Goal: Information Seeking & Learning: Learn about a topic

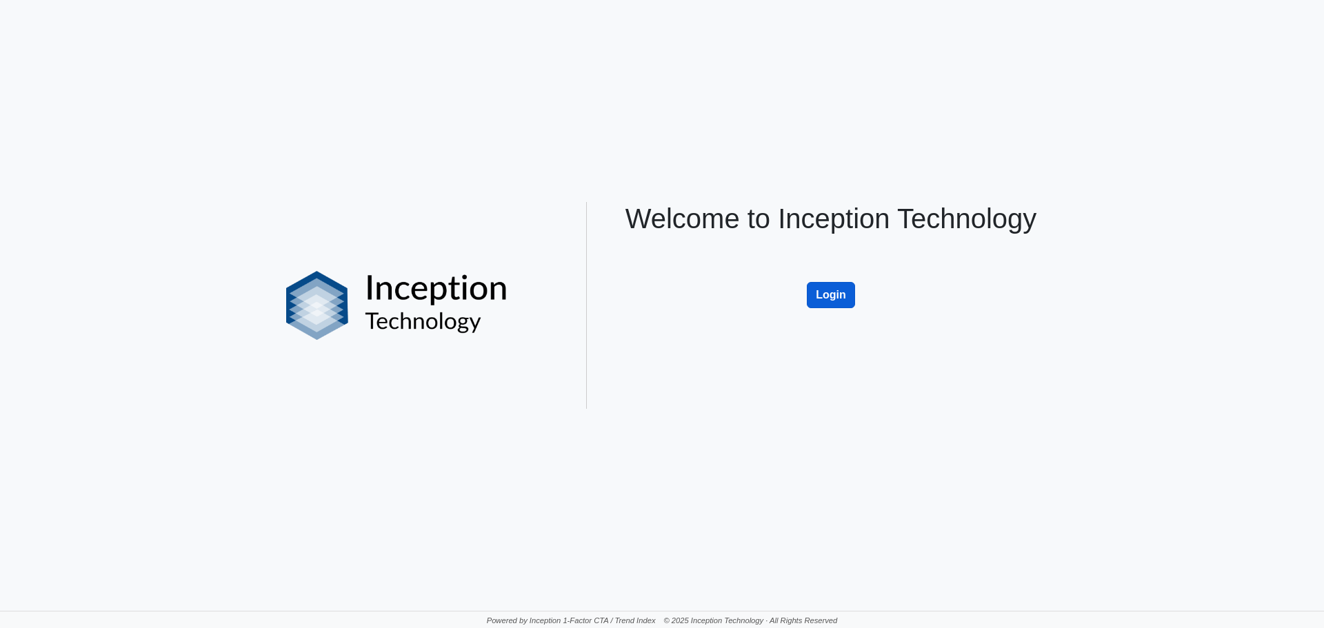
click at [835, 288] on button "Login" at bounding box center [831, 295] width 48 height 26
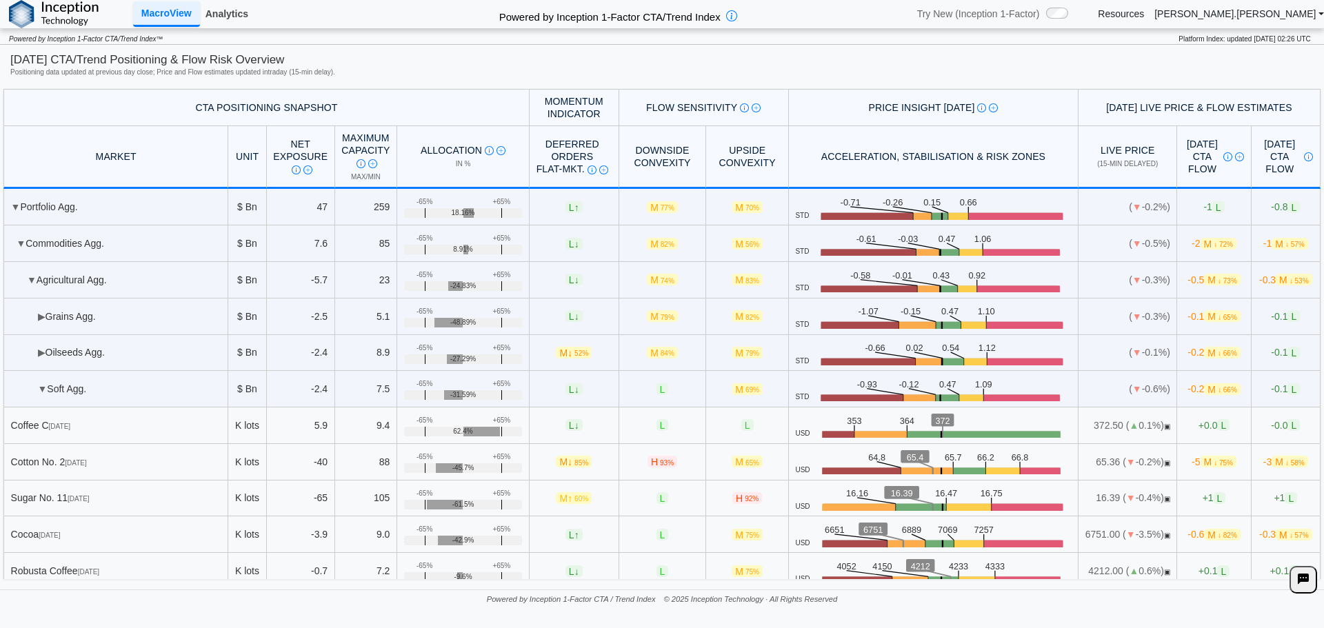
click at [209, 20] on link "Analytics" at bounding box center [227, 13] width 54 height 23
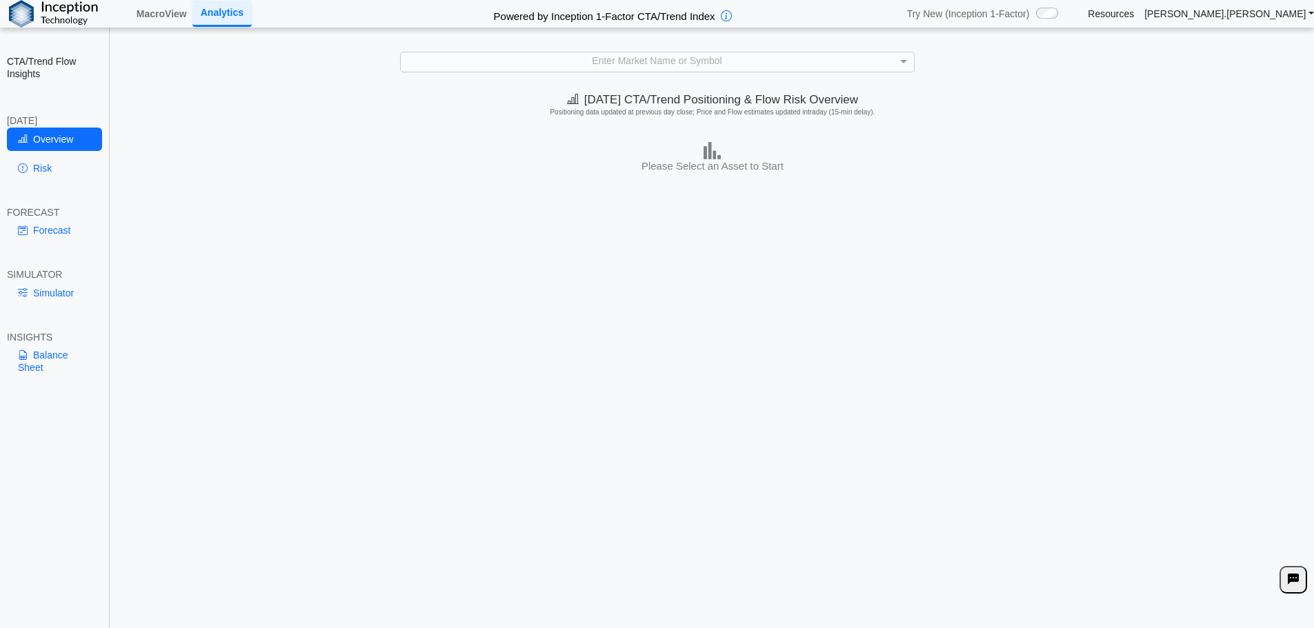
click at [745, 51] on div "**********" at bounding box center [657, 325] width 1314 height 650
click at [739, 56] on div "Enter Market Name or Symbol" at bounding box center [657, 61] width 513 height 19
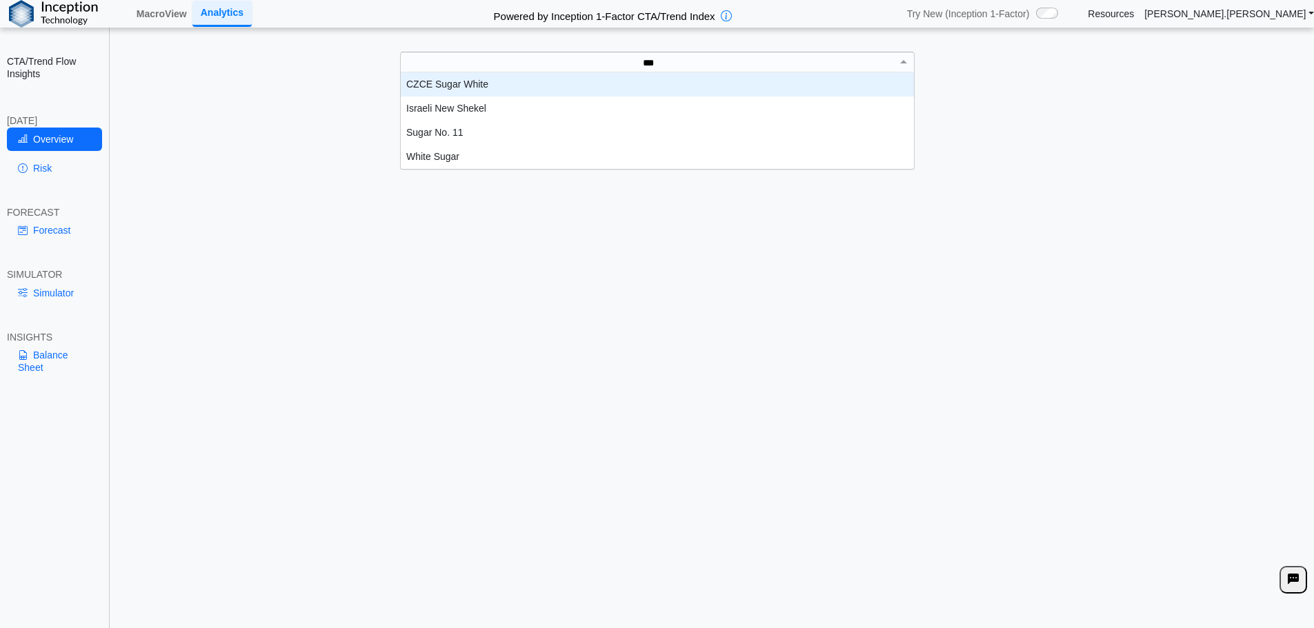
scroll to position [62, 503]
type input "*****"
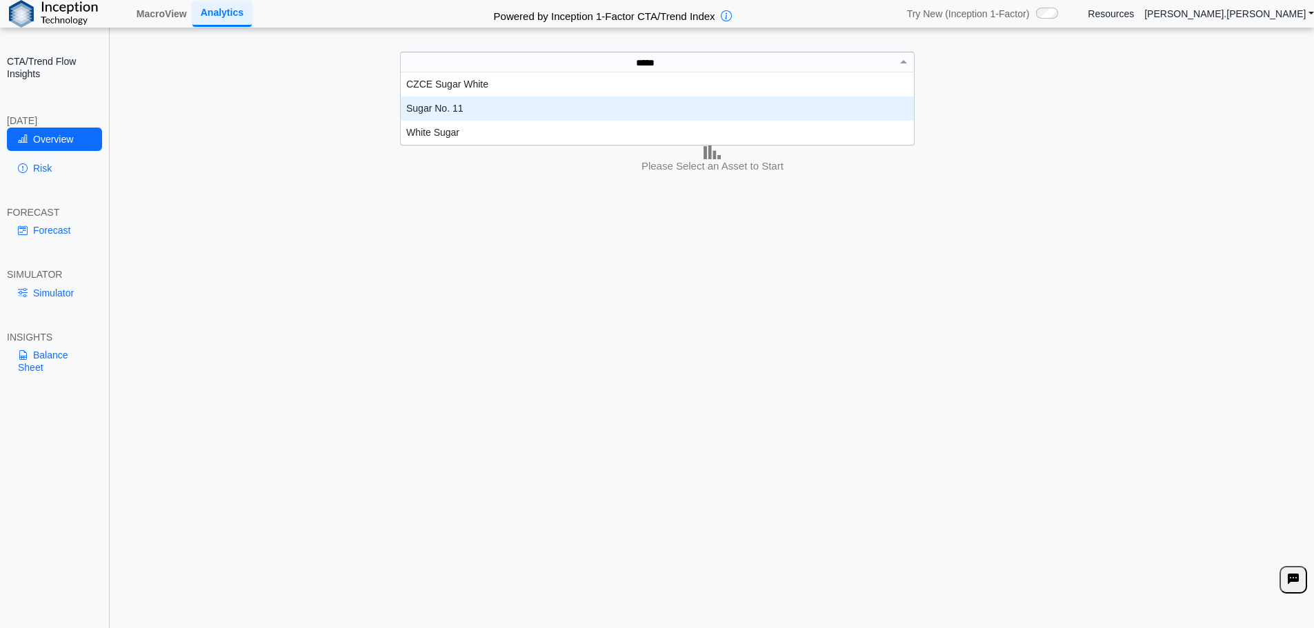
click at [476, 105] on div "Sugar No. 11" at bounding box center [657, 109] width 513 height 24
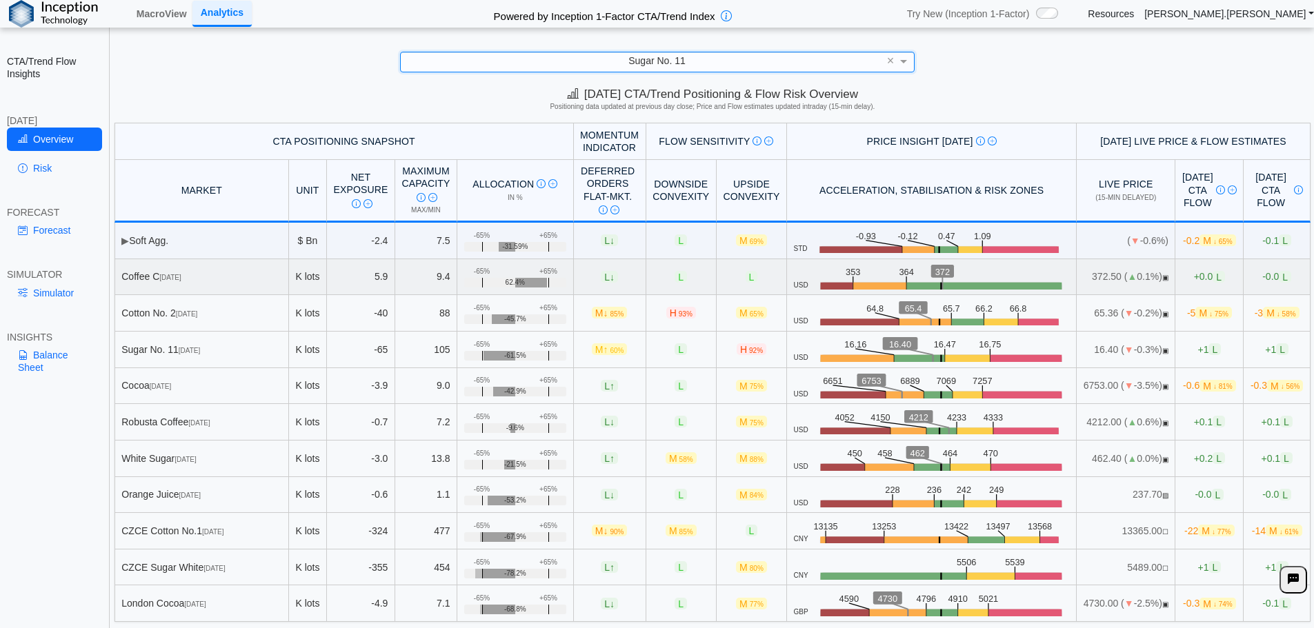
scroll to position [0, 0]
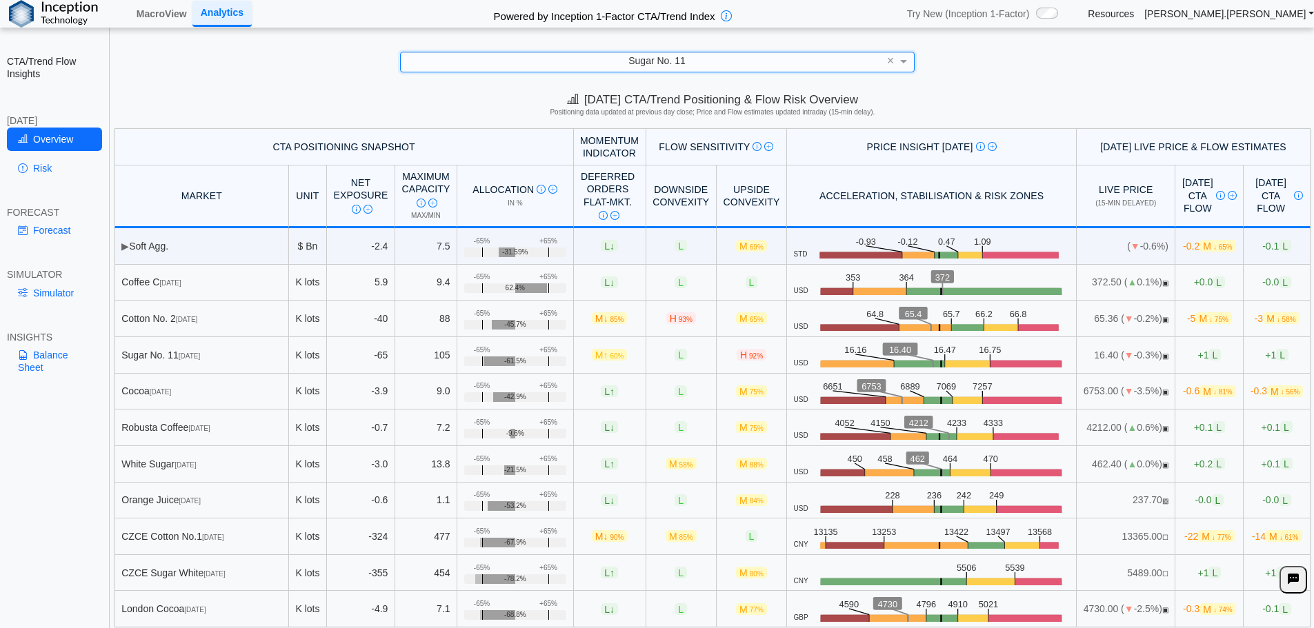
click at [723, 59] on div "Sugar No. 11" at bounding box center [657, 61] width 513 height 19
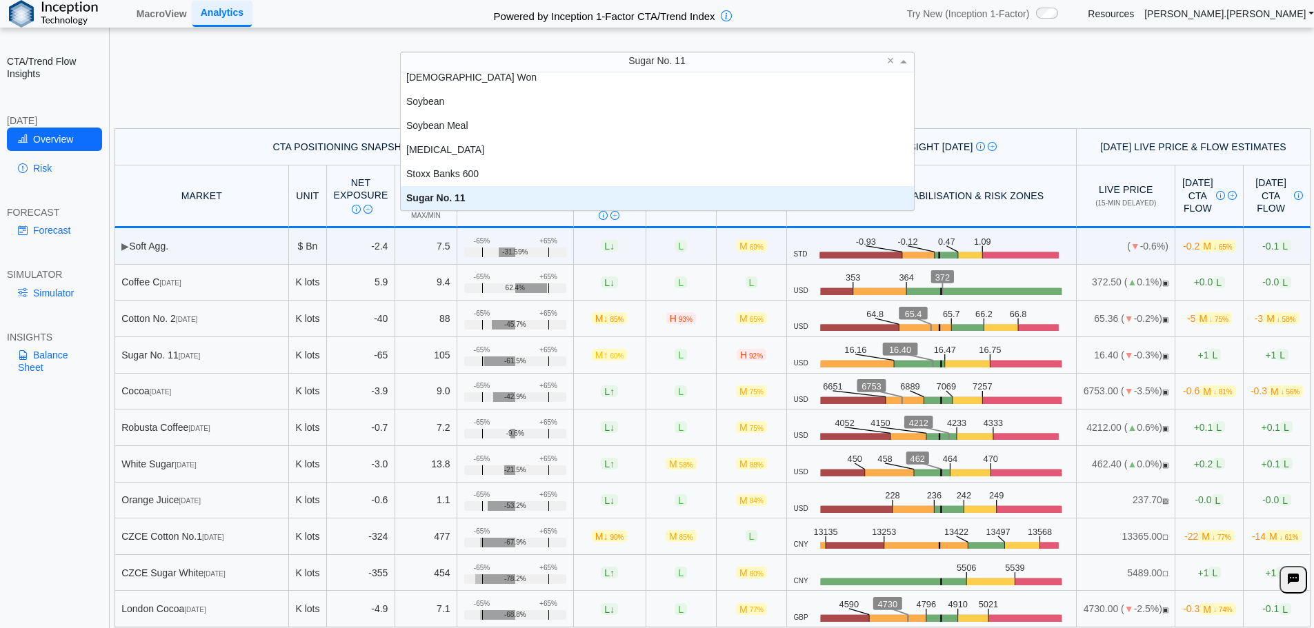
scroll to position [2565, 0]
click at [454, 192] on div "Sugar No. 11" at bounding box center [657, 198] width 513 height 24
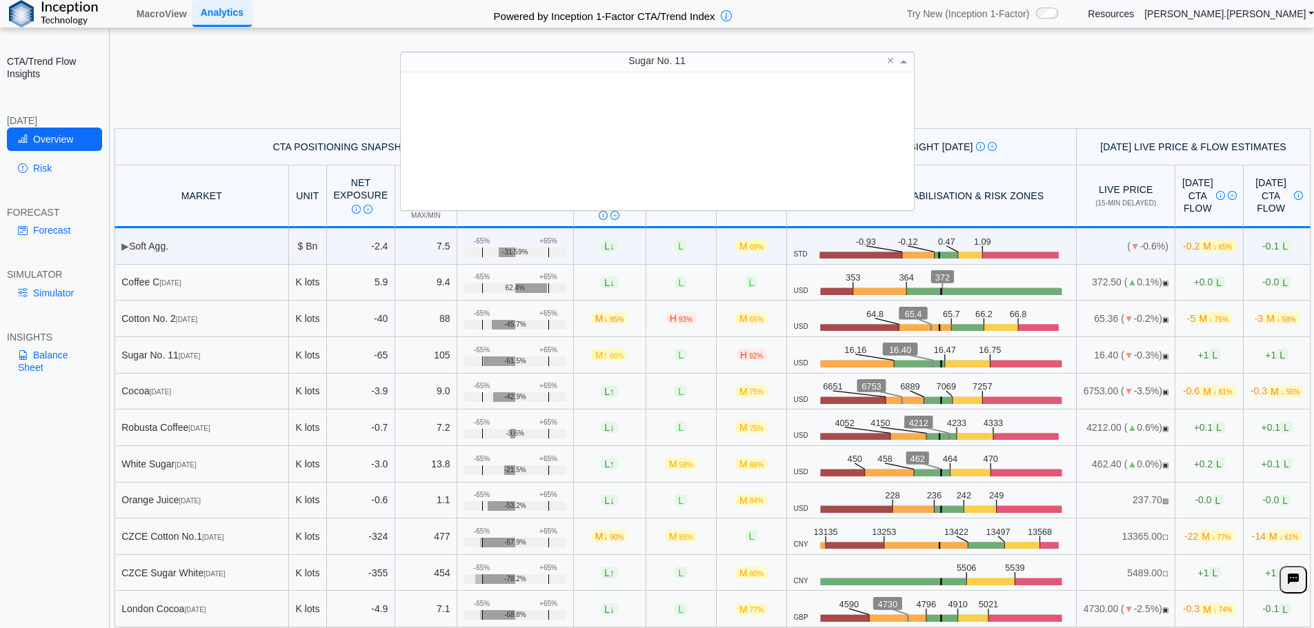
scroll to position [128, 503]
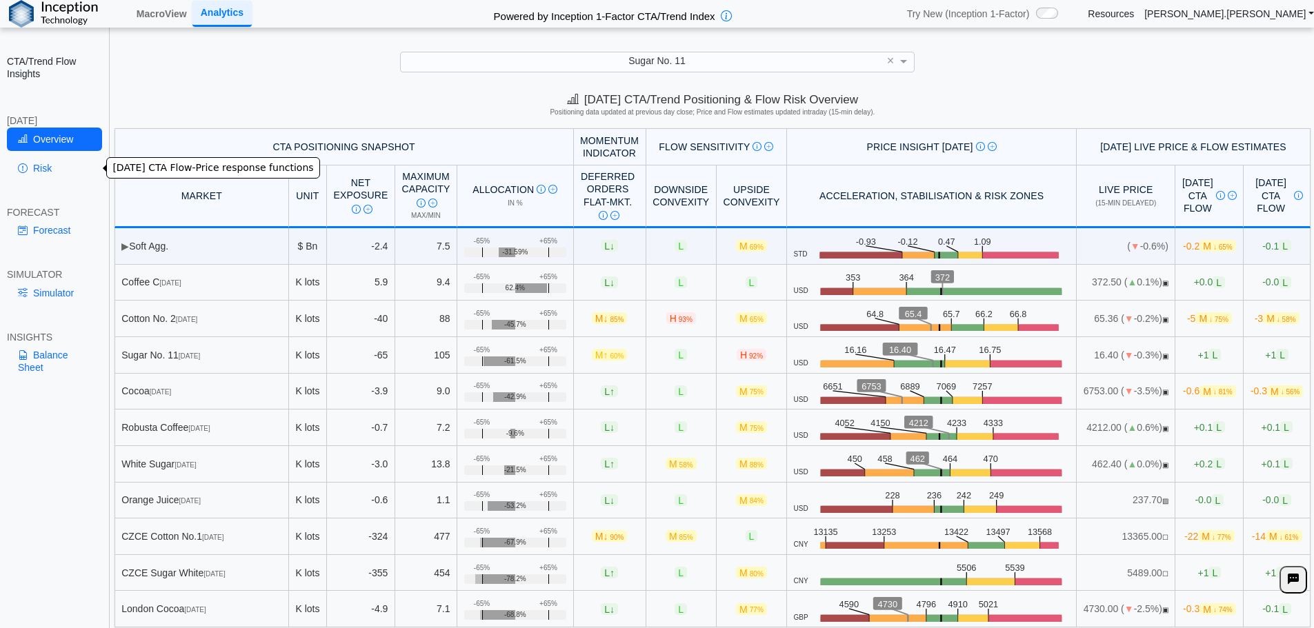
click at [48, 173] on link "Risk" at bounding box center [54, 168] width 95 height 23
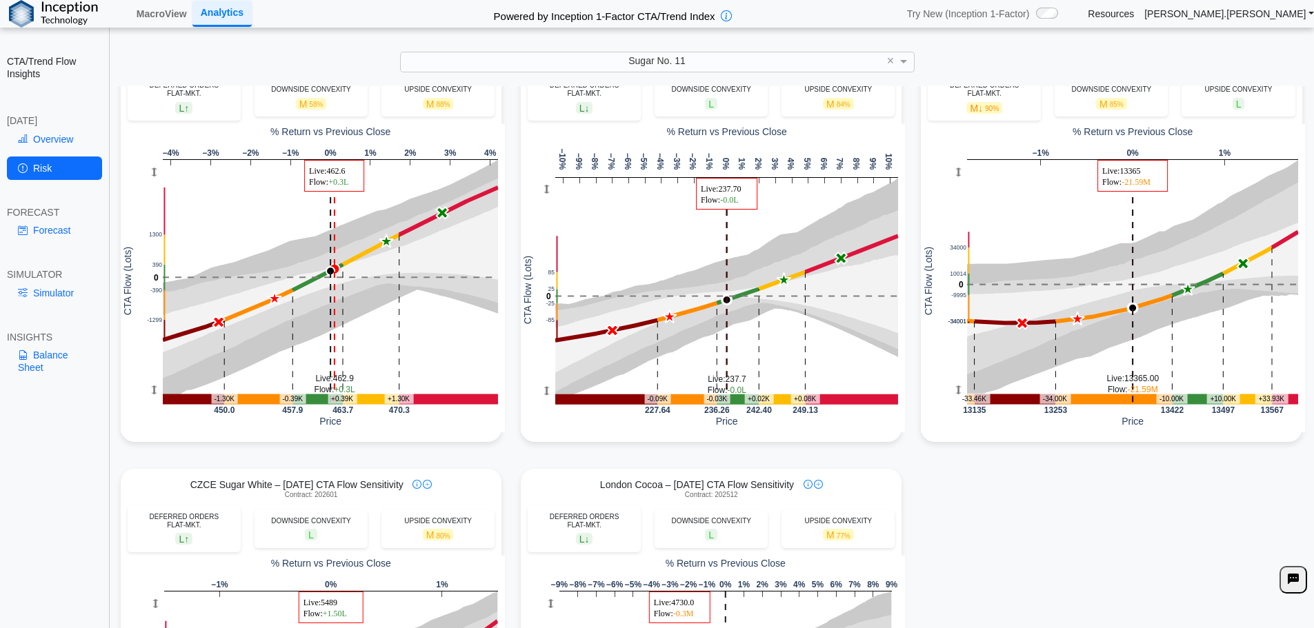
scroll to position [1236, 0]
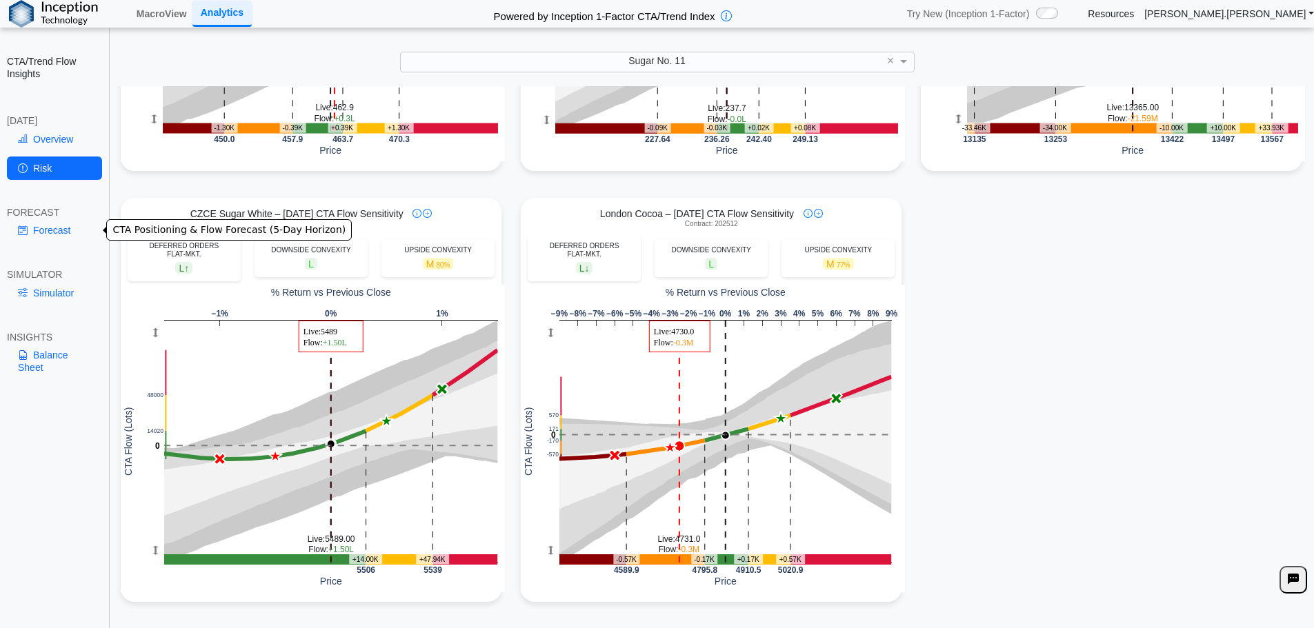
click at [41, 223] on link "Forecast" at bounding box center [54, 230] width 95 height 23
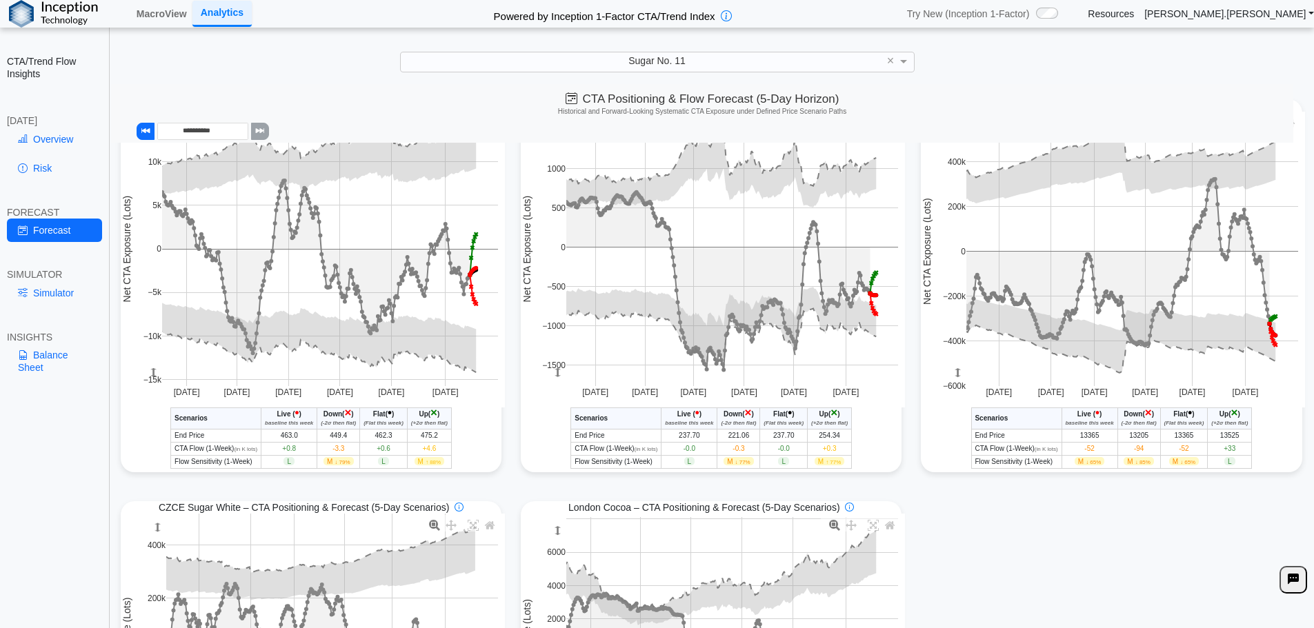
scroll to position [1141, 0]
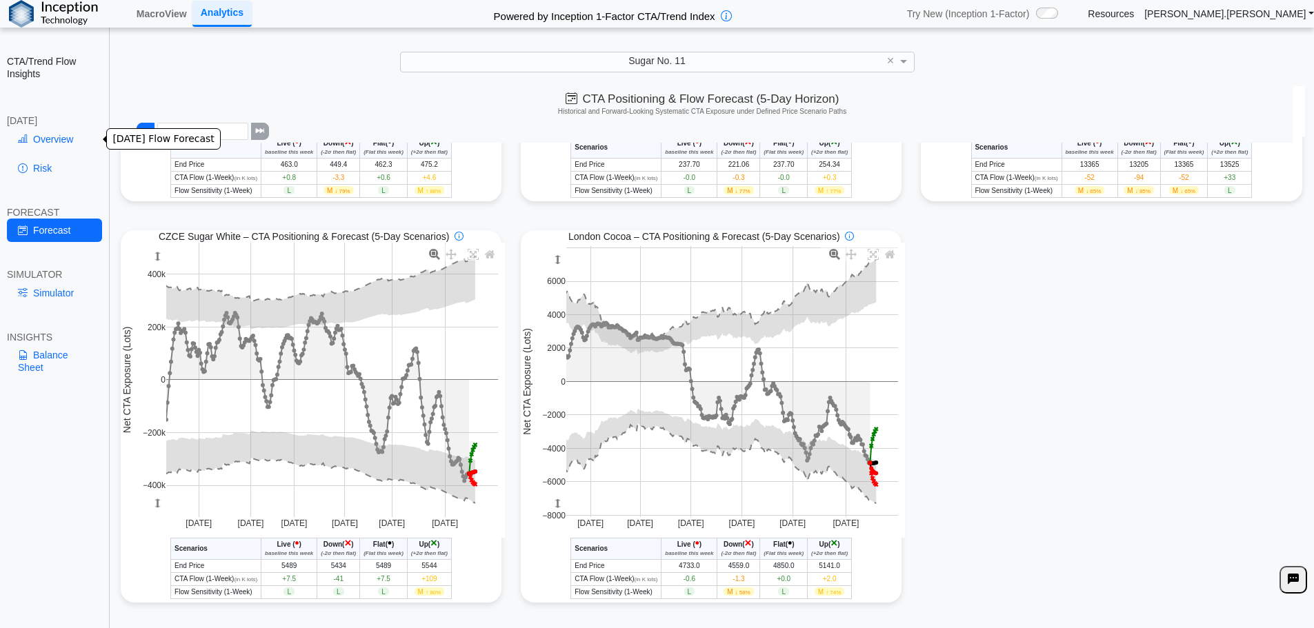
click at [47, 140] on link "Overview" at bounding box center [54, 139] width 95 height 23
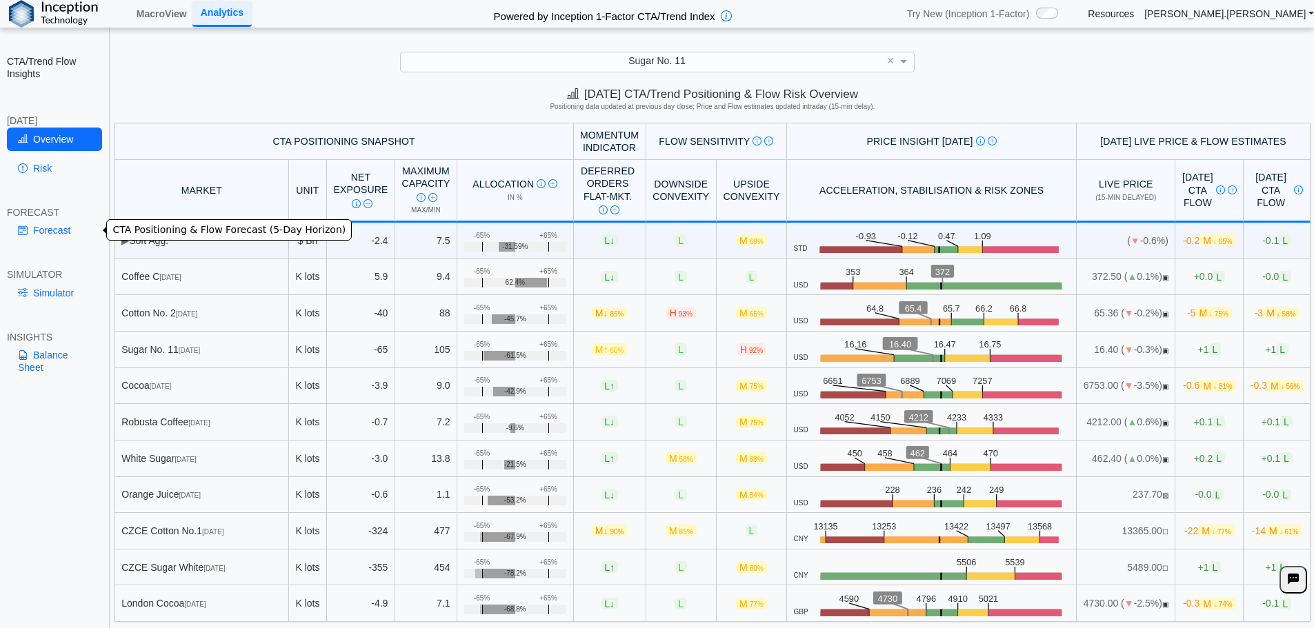
click at [39, 239] on link "Forecast" at bounding box center [54, 230] width 95 height 23
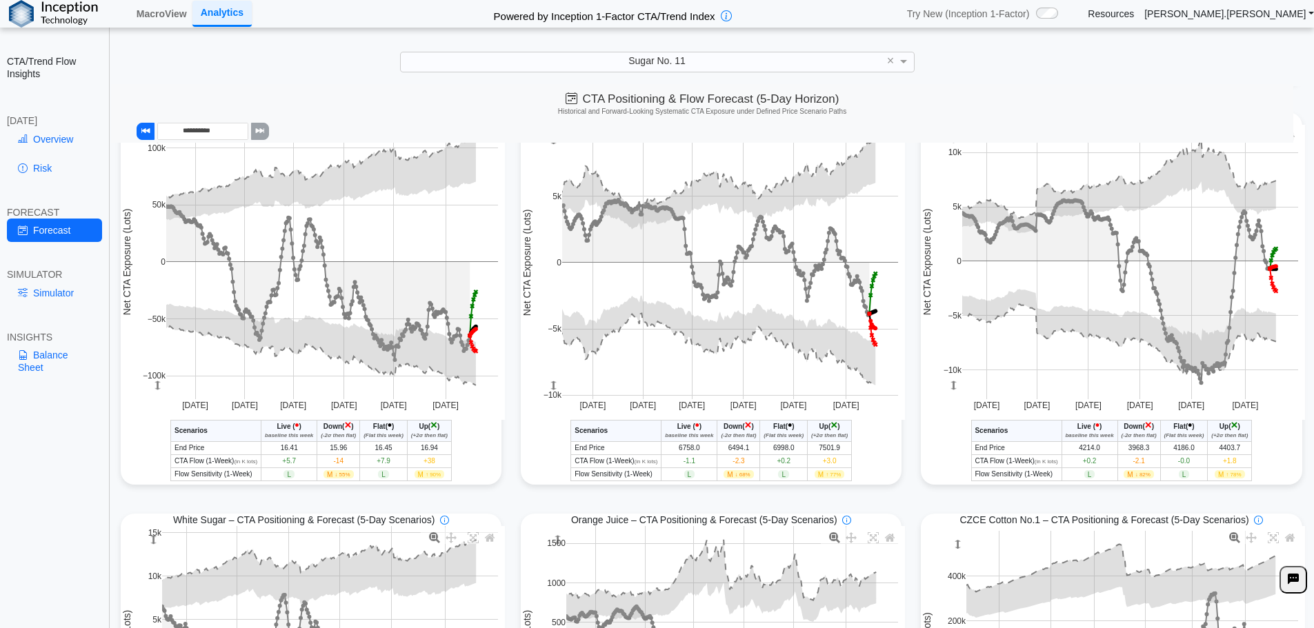
scroll to position [106, 0]
